Goal: Task Accomplishment & Management: Use online tool/utility

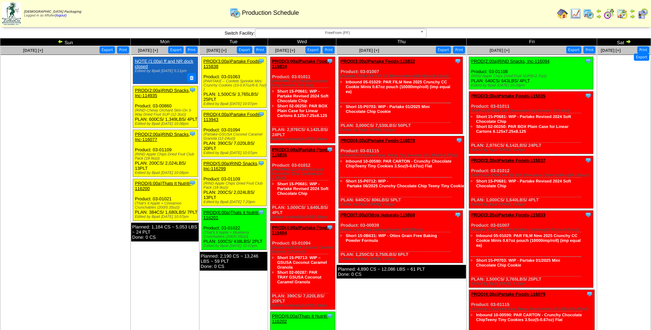
click at [376, 34] on span "FreeFrom (FF)" at bounding box center [337, 33] width 159 height 8
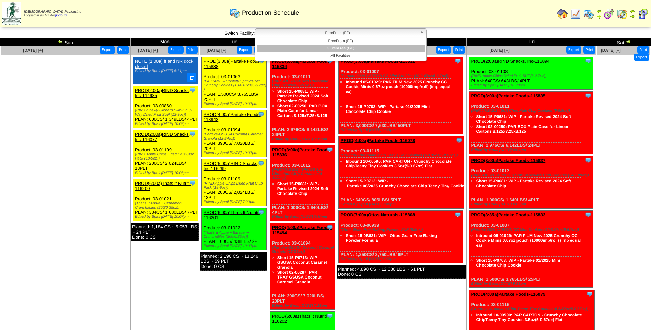
click at [371, 49] on li "GlutenFree (GF)" at bounding box center [341, 48] width 168 height 7
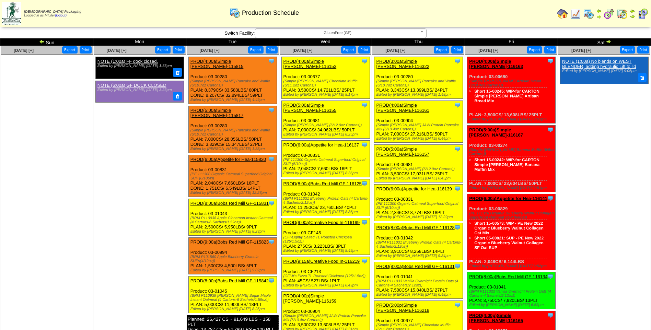
click at [405, 58] on div "Clone Item PROD(3:00a)Simple Mills-116322 Simple Mills ScheduleID: 116322 13398…" at bounding box center [419, 78] width 88 height 42
click at [405, 60] on link "PROD(3:00a)Simple [PERSON_NAME]-116322" at bounding box center [402, 64] width 53 height 10
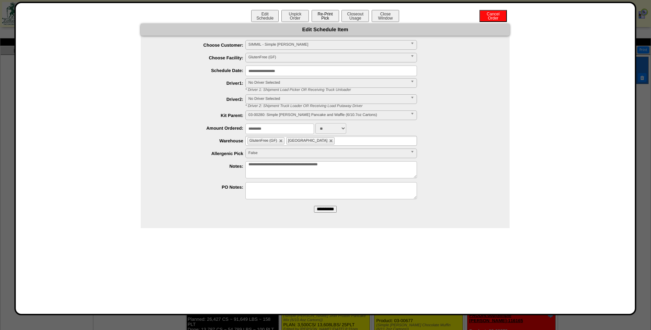
click at [322, 19] on button "Re-Print Pick" at bounding box center [325, 16] width 27 height 12
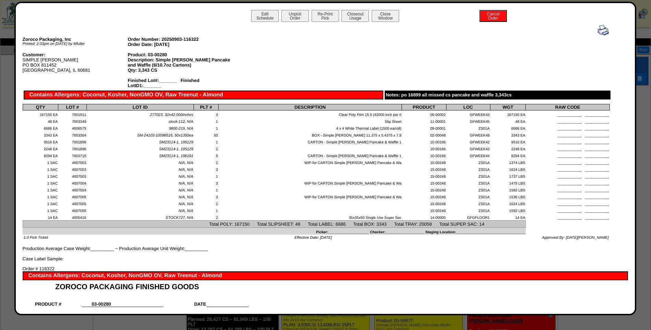
click at [599, 32] on img at bounding box center [603, 30] width 11 height 11
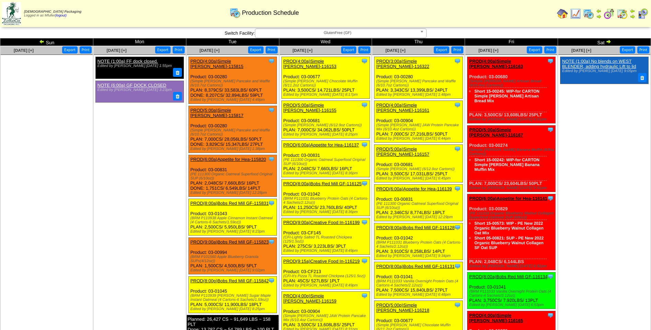
click at [422, 103] on link "PROD(4:00a)Simple [PERSON_NAME]-116161" at bounding box center [402, 108] width 53 height 10
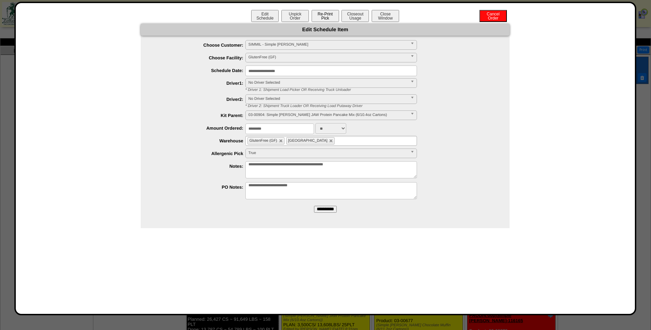
click at [331, 18] on button "Re-Print Pick" at bounding box center [325, 16] width 27 height 12
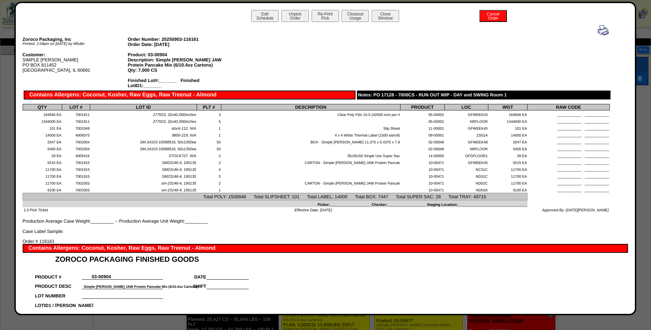
click at [598, 33] on img at bounding box center [603, 30] width 11 height 11
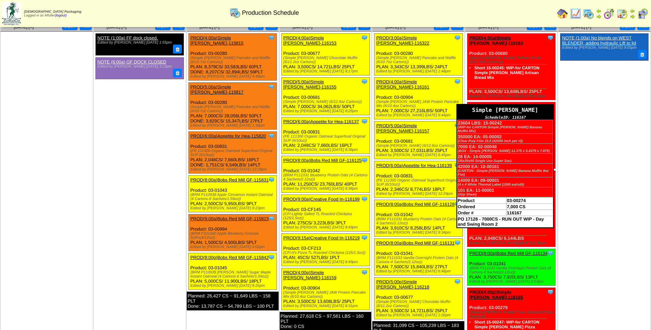
scroll to position [34, 0]
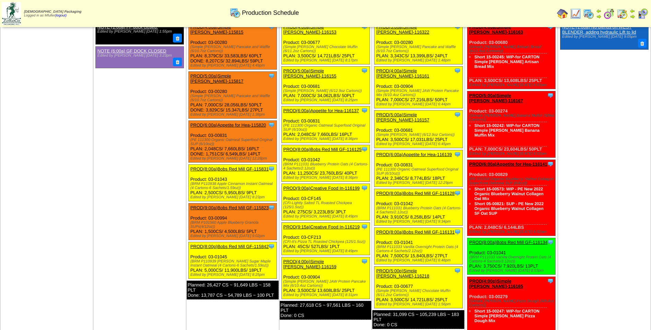
click at [425, 112] on link "PROD(5:00a)Simple [PERSON_NAME]-116157" at bounding box center [402, 117] width 53 height 10
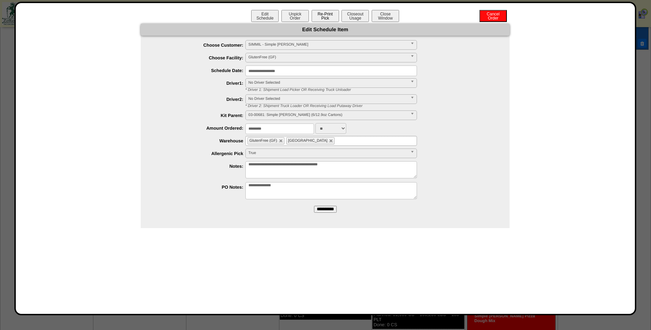
click at [332, 19] on button "Re-Print Pick" at bounding box center [325, 16] width 27 height 12
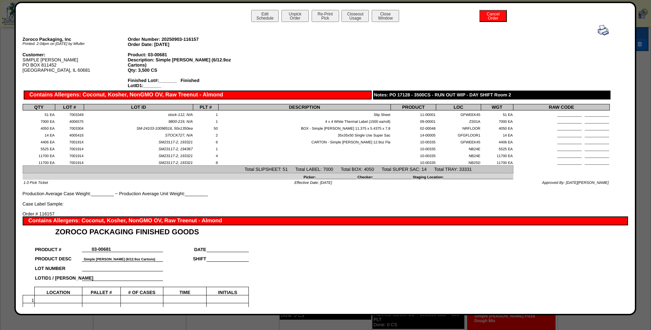
click at [598, 28] on img at bounding box center [603, 30] width 11 height 11
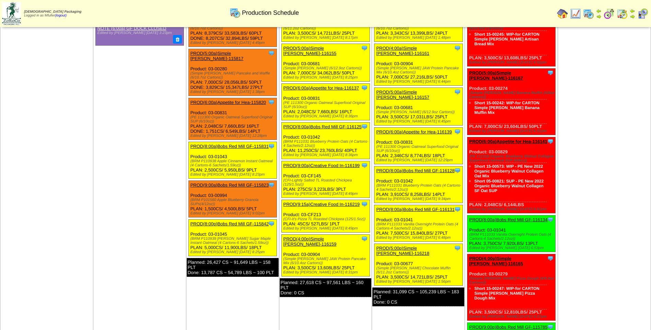
scroll to position [69, 0]
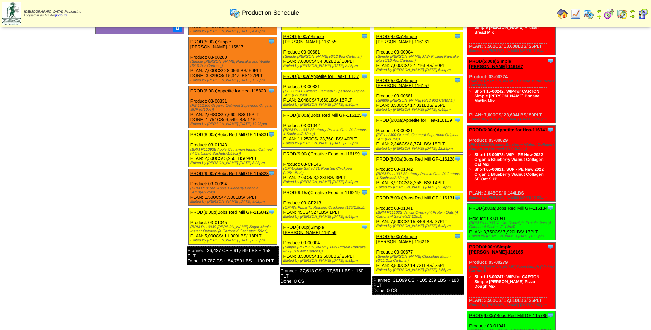
click at [410, 118] on link "PROD(6:00a)Appetite for Hea-116139" at bounding box center [414, 120] width 76 height 5
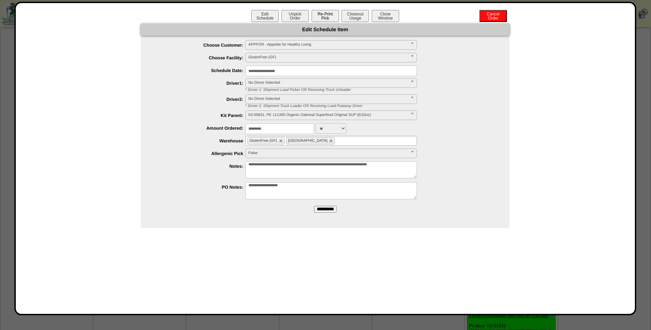
click at [330, 18] on button "Re-Print Pick" at bounding box center [325, 16] width 27 height 12
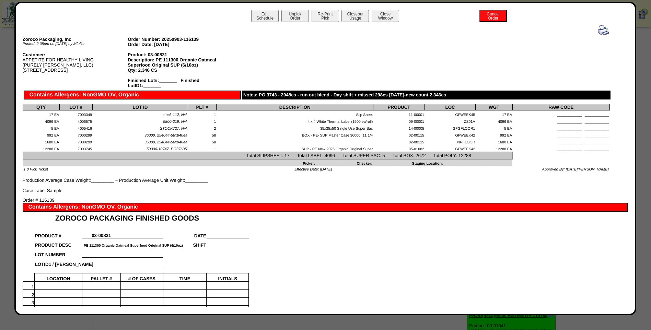
click at [598, 32] on img at bounding box center [603, 30] width 11 height 11
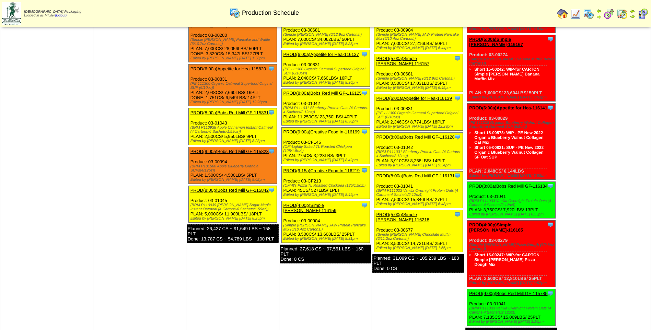
scroll to position [103, 0]
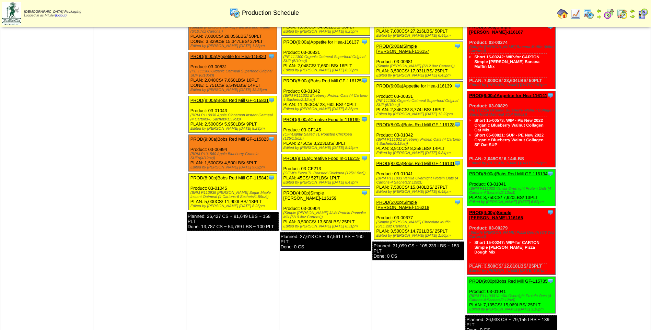
click at [418, 122] on link "PROD(8:00a)Bobs Red Mill GF-116128" at bounding box center [415, 124] width 78 height 5
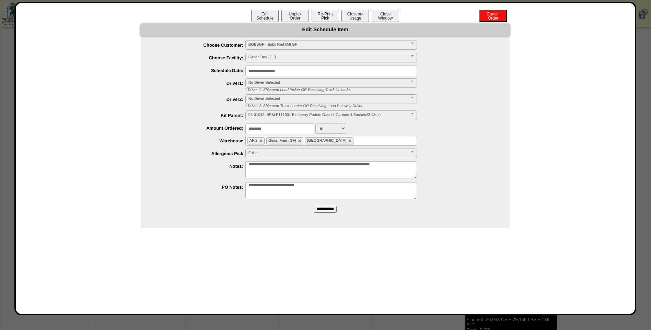
click at [326, 17] on button "Re-Print Pick" at bounding box center [325, 16] width 27 height 12
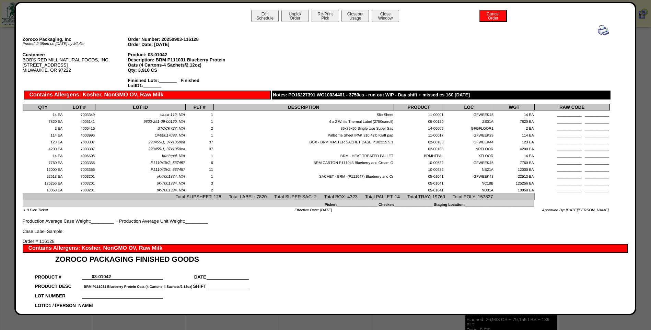
click at [600, 31] on img at bounding box center [603, 30] width 11 height 11
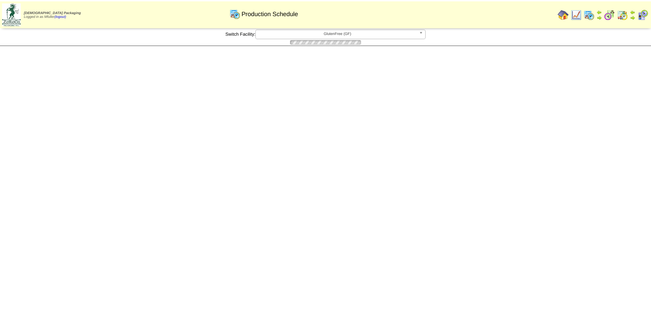
scroll to position [103, 0]
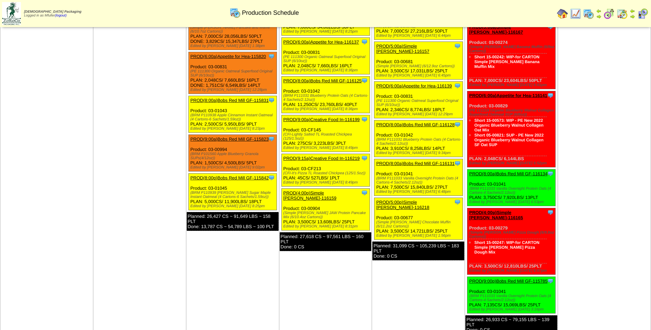
click at [428, 161] on link "PROD(8:00a)Bobs Red Mill GF-116131" at bounding box center [415, 163] width 78 height 5
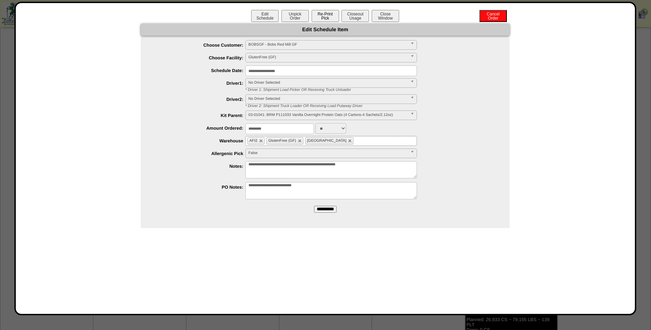
click at [328, 19] on button "Re-Print Pick" at bounding box center [325, 16] width 27 height 12
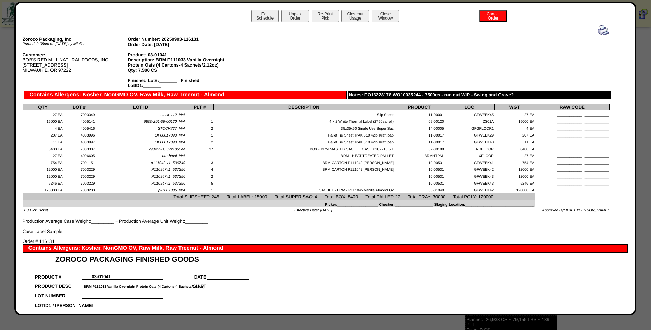
click at [598, 30] on img at bounding box center [603, 30] width 11 height 11
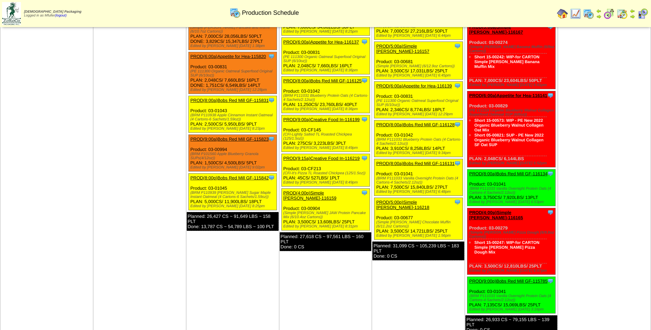
scroll to position [137, 0]
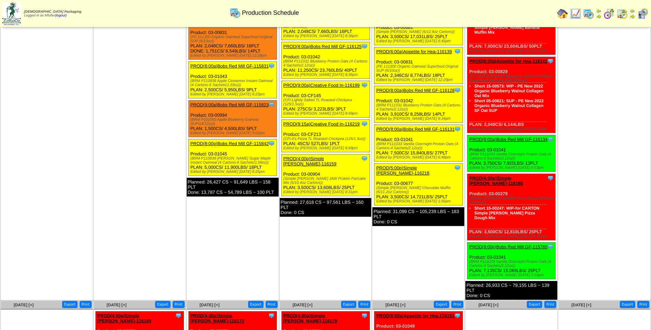
click at [413, 165] on link "PROD(5:00p)Simple [PERSON_NAME]-116218" at bounding box center [402, 170] width 53 height 10
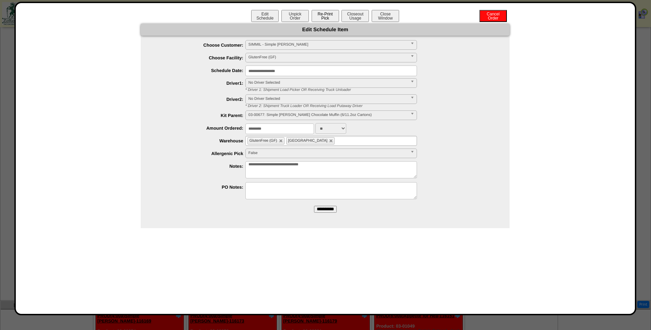
click at [325, 15] on button "Re-Print Pick" at bounding box center [325, 16] width 27 height 12
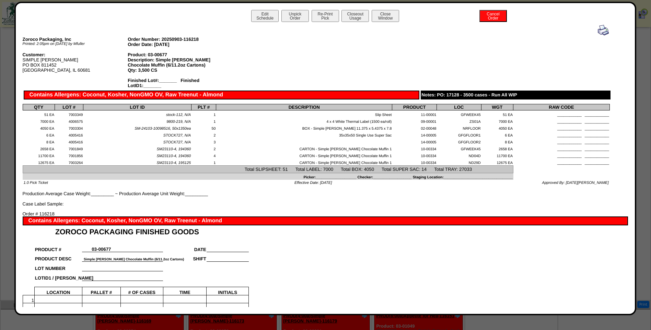
click at [599, 31] on img at bounding box center [603, 30] width 11 height 11
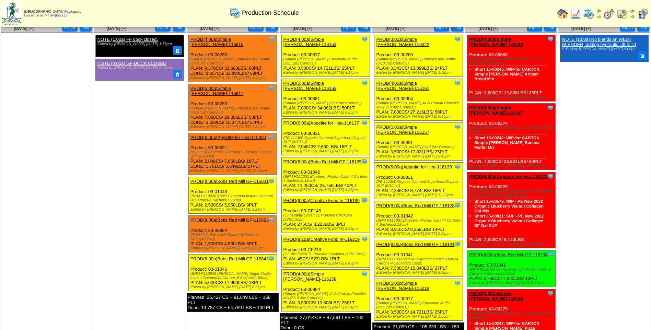
scroll to position [34, 0]
